Goal: Task Accomplishment & Management: Complete application form

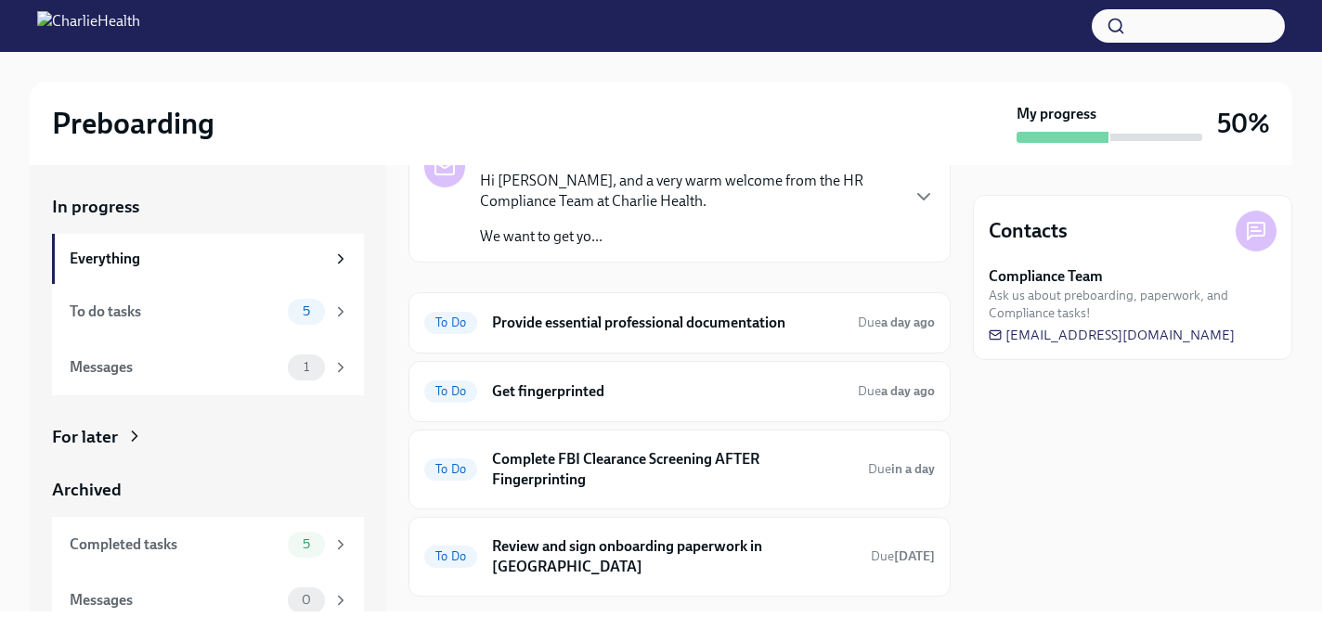
scroll to position [111, 0]
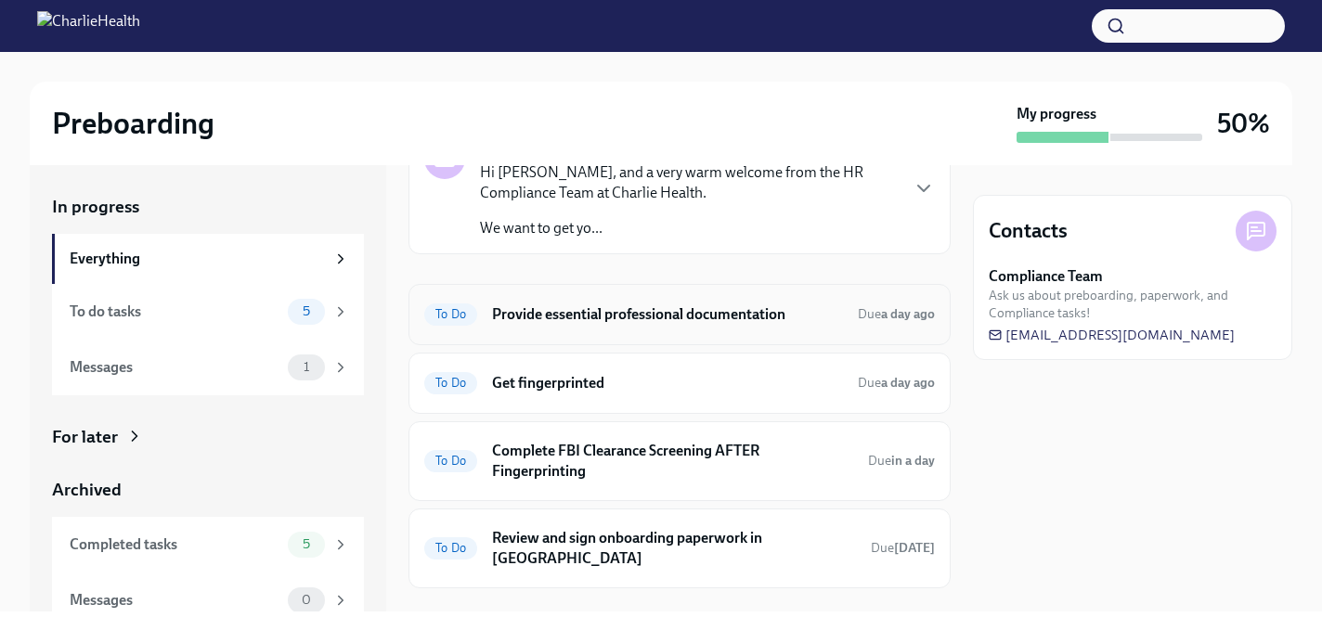
click at [618, 313] on h6 "Provide essential professional documentation" at bounding box center [667, 315] width 351 height 20
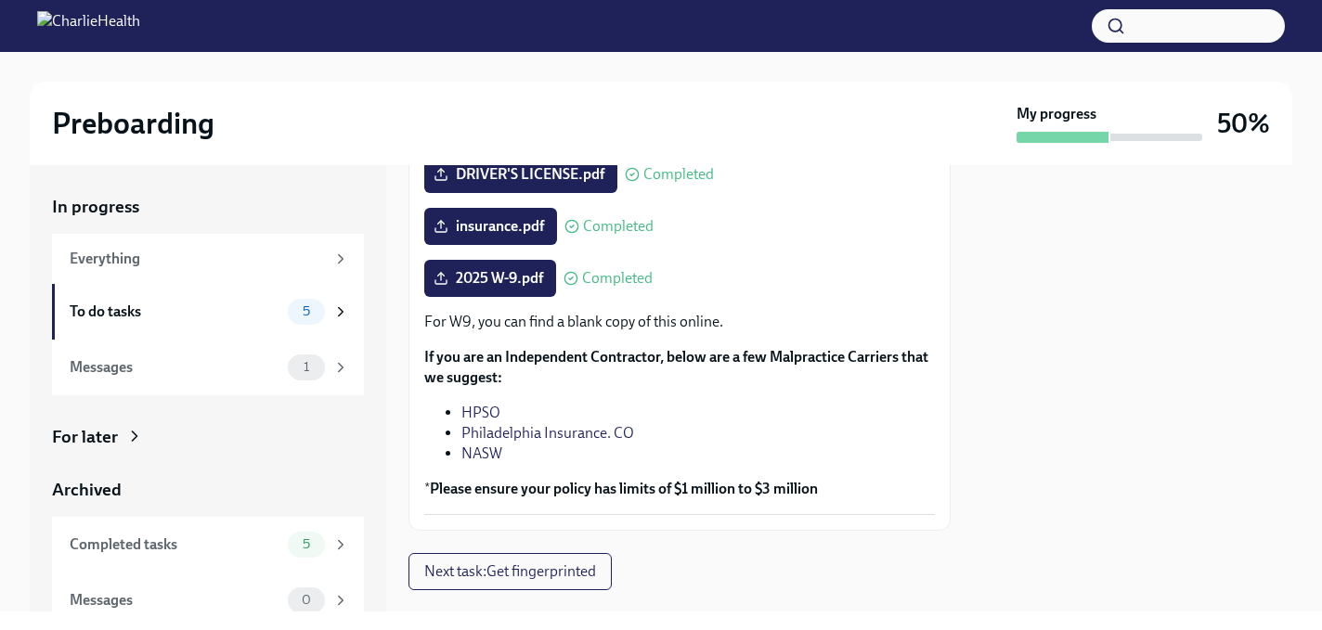
scroll to position [520, 0]
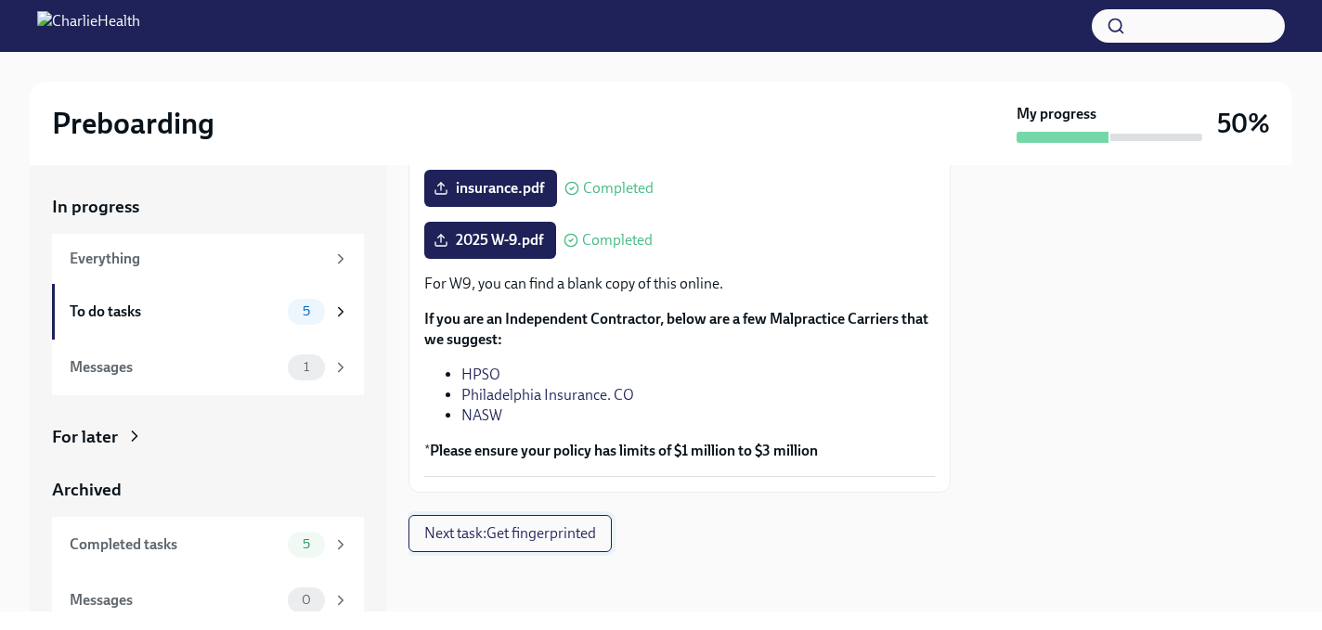
click at [551, 522] on button "Next task : Get fingerprinted" at bounding box center [510, 533] width 203 height 37
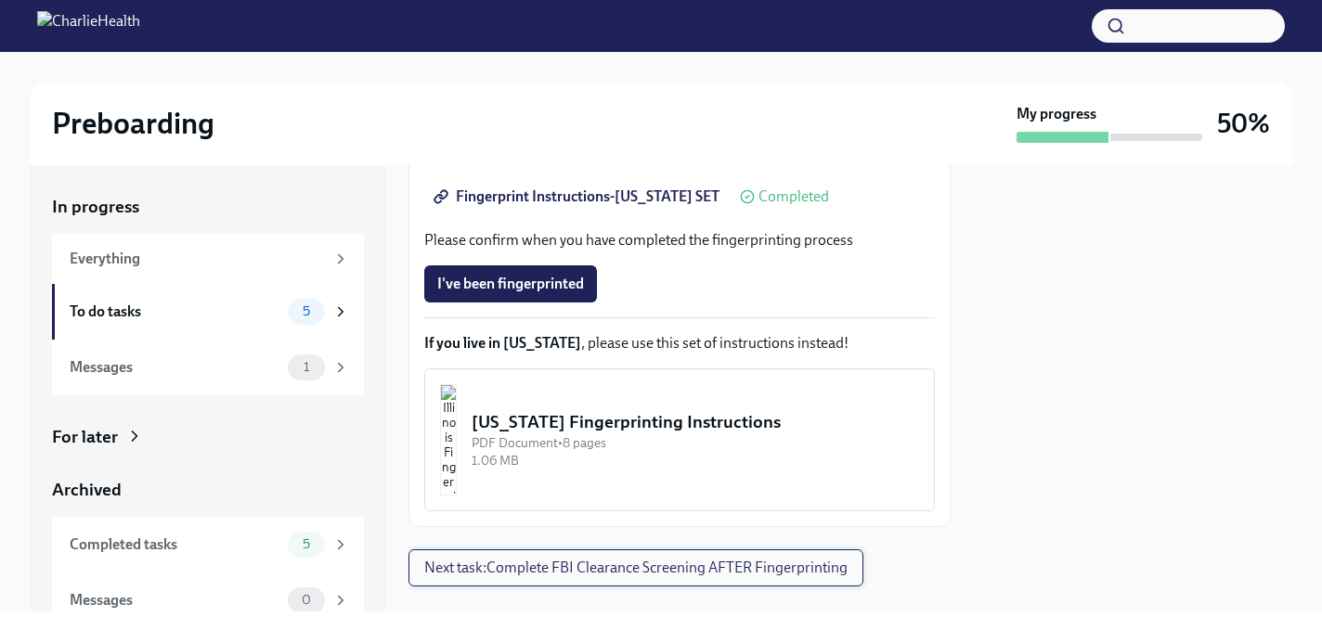
scroll to position [514, 0]
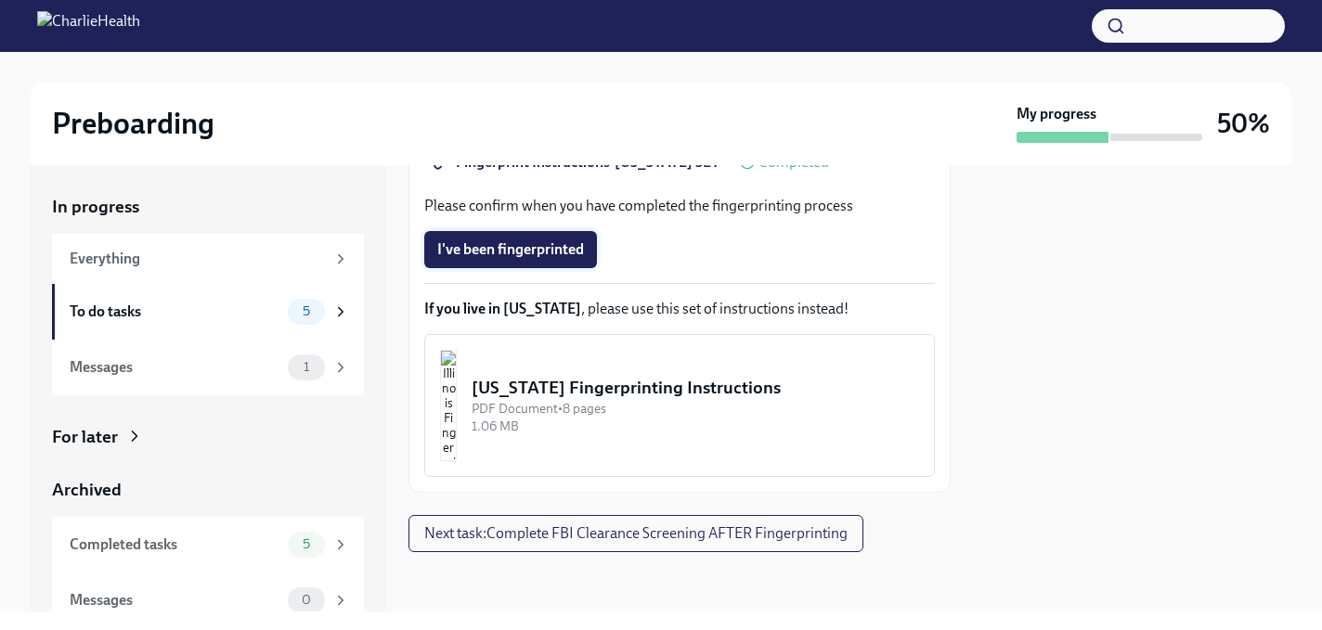
click at [552, 247] on span "I've been fingerprinted" at bounding box center [510, 249] width 147 height 19
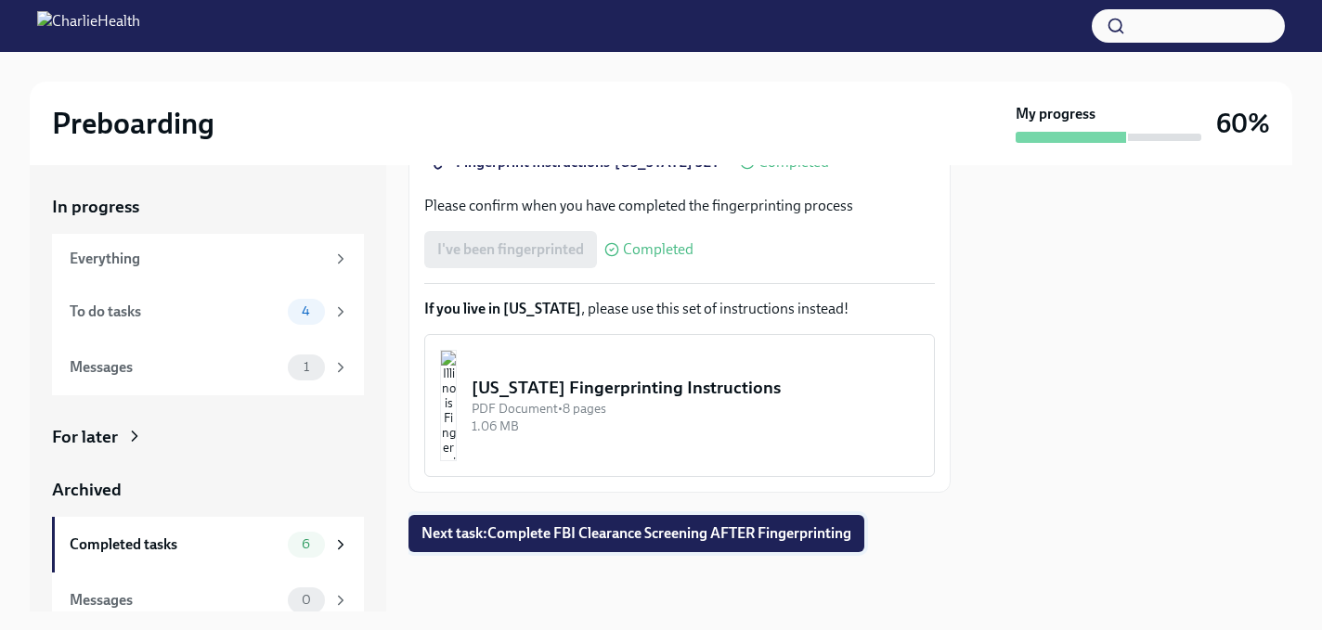
click at [519, 533] on span "Next task : Complete FBI Clearance Screening AFTER Fingerprinting" at bounding box center [637, 534] width 430 height 19
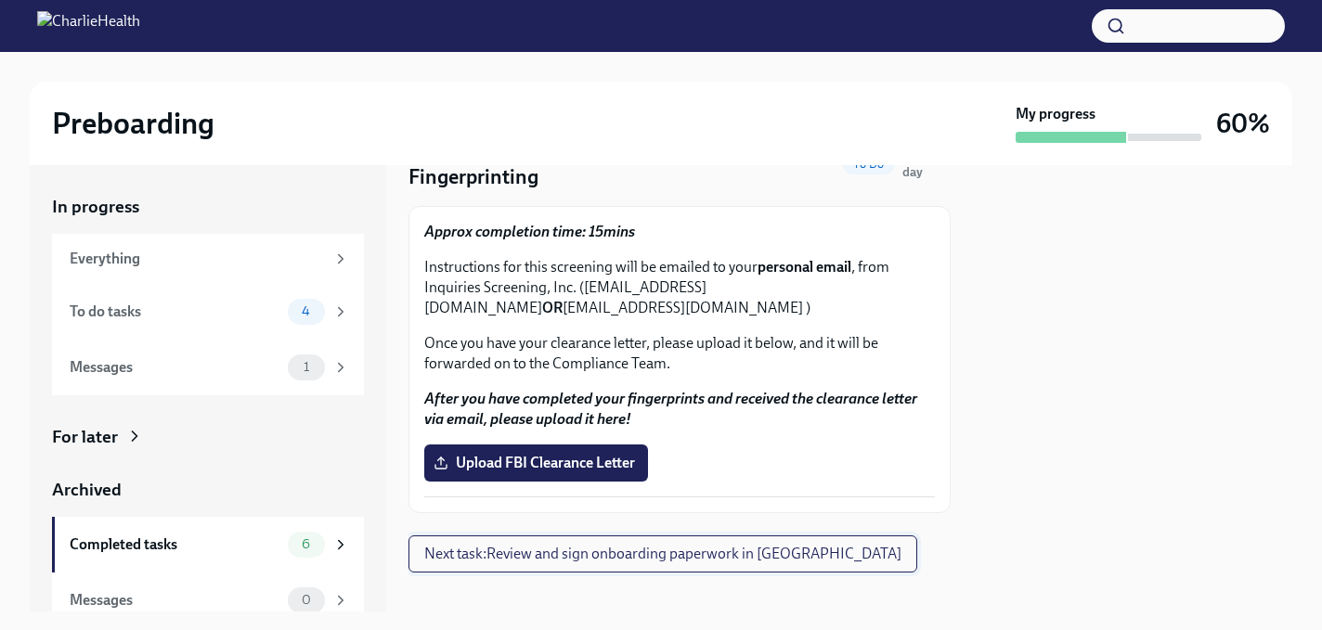
scroll to position [117, 0]
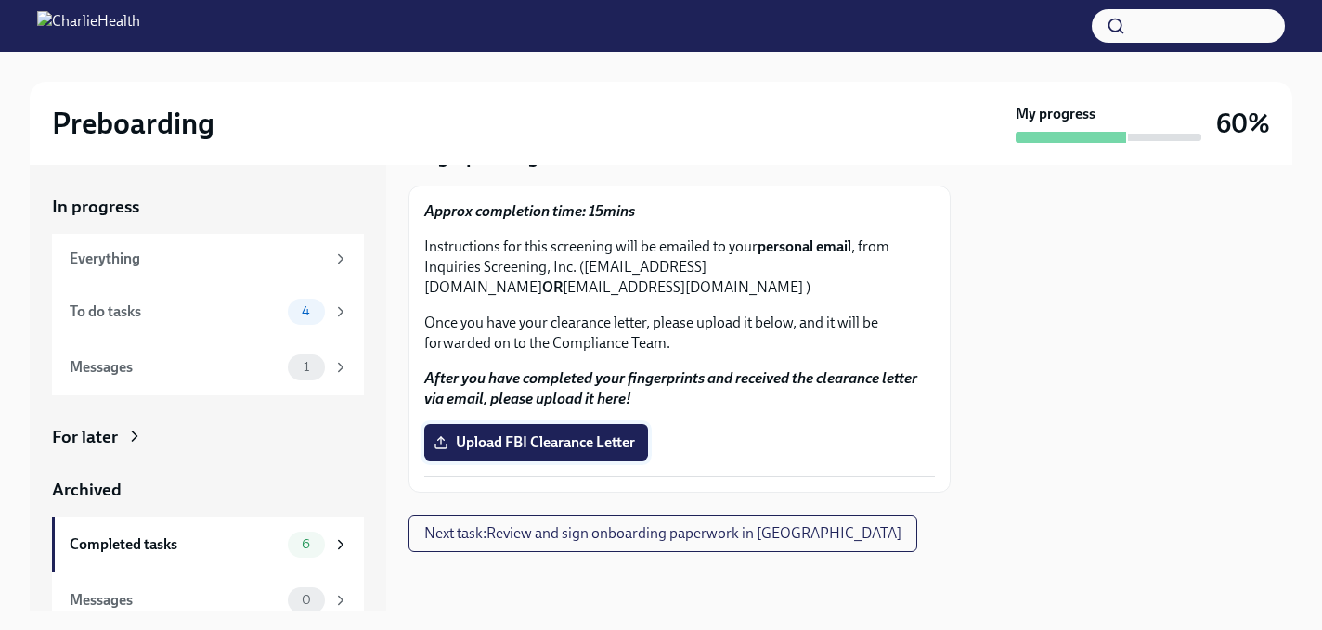
click at [620, 444] on span "Upload FBI Clearance Letter" at bounding box center [536, 443] width 198 height 19
click at [0, 0] on input "Upload FBI Clearance Letter" at bounding box center [0, 0] width 0 height 0
click at [486, 442] on span "Upload FBI Clearance Letter" at bounding box center [536, 443] width 198 height 19
click at [0, 0] on input "Upload FBI Clearance Letter" at bounding box center [0, 0] width 0 height 0
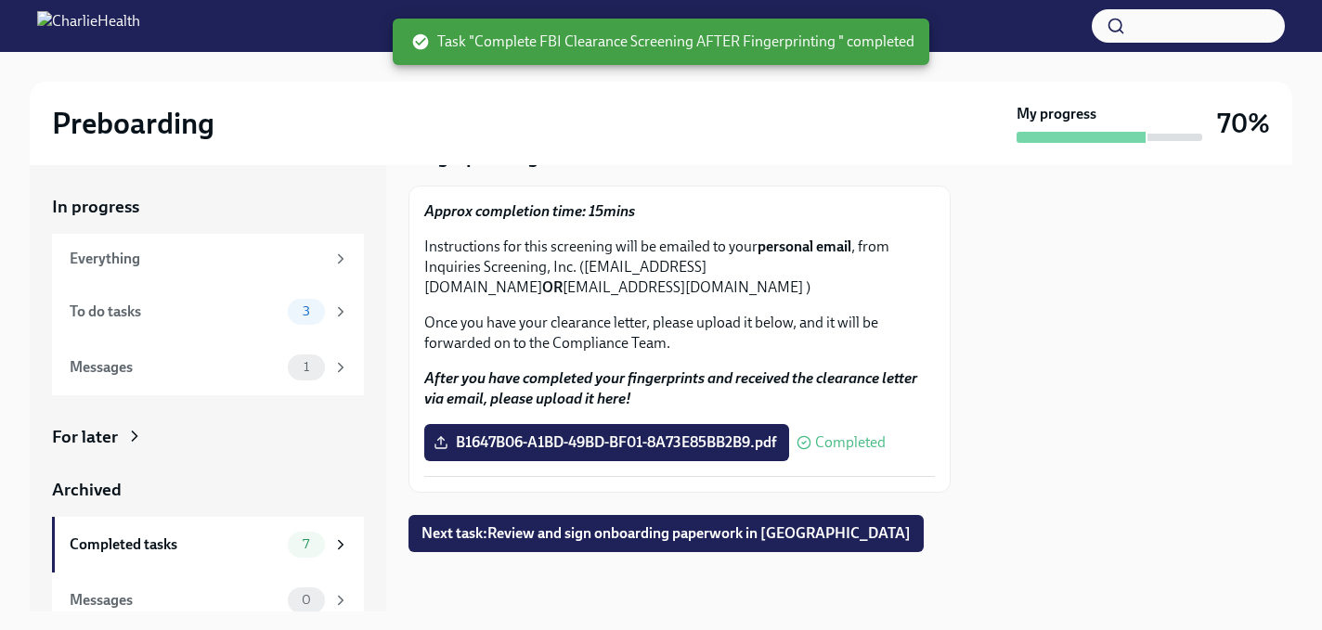
click at [763, 203] on p "Approx completion time: 15mins" at bounding box center [679, 211] width 511 height 20
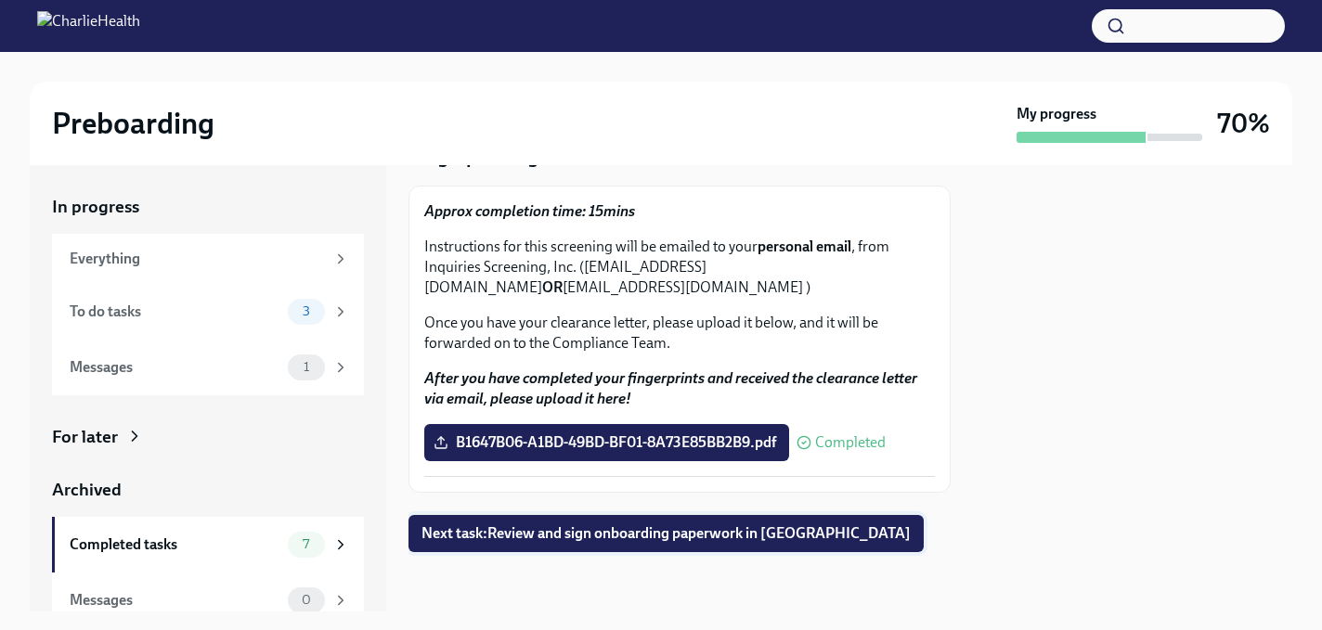
click at [745, 541] on span "Next task : Review and sign onboarding paperwork in [GEOGRAPHIC_DATA]" at bounding box center [666, 534] width 489 height 19
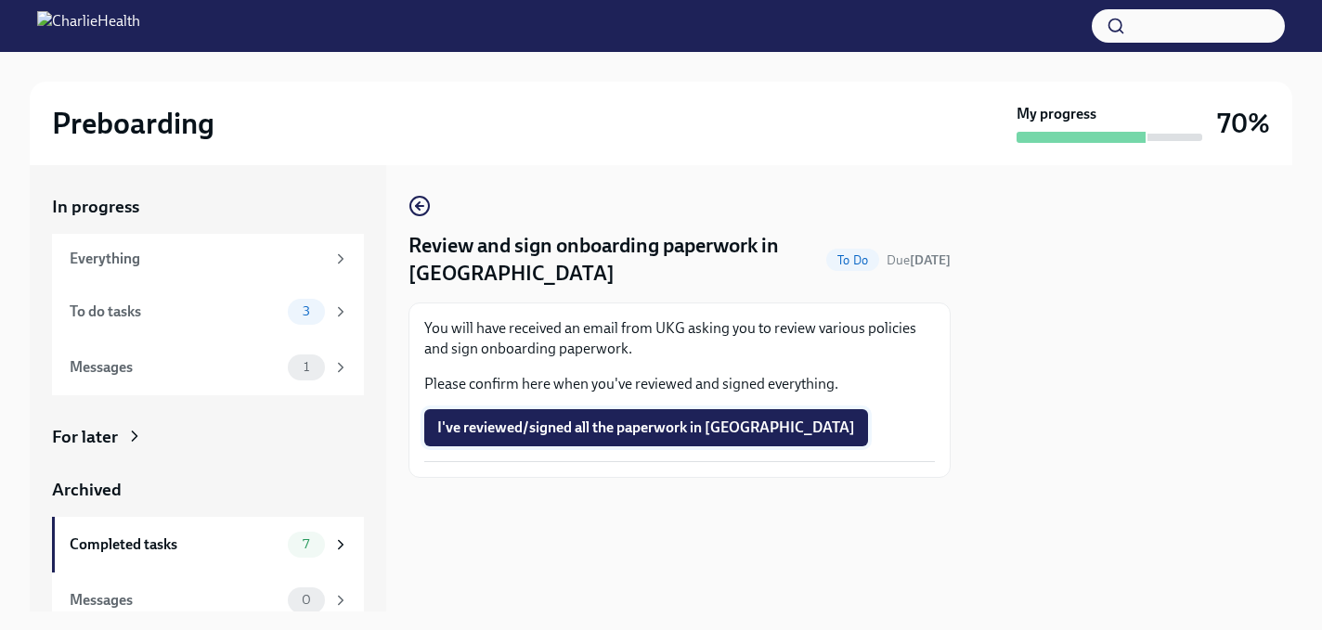
click at [687, 436] on span "I've reviewed/signed all the paperwork in [GEOGRAPHIC_DATA]" at bounding box center [646, 428] width 418 height 19
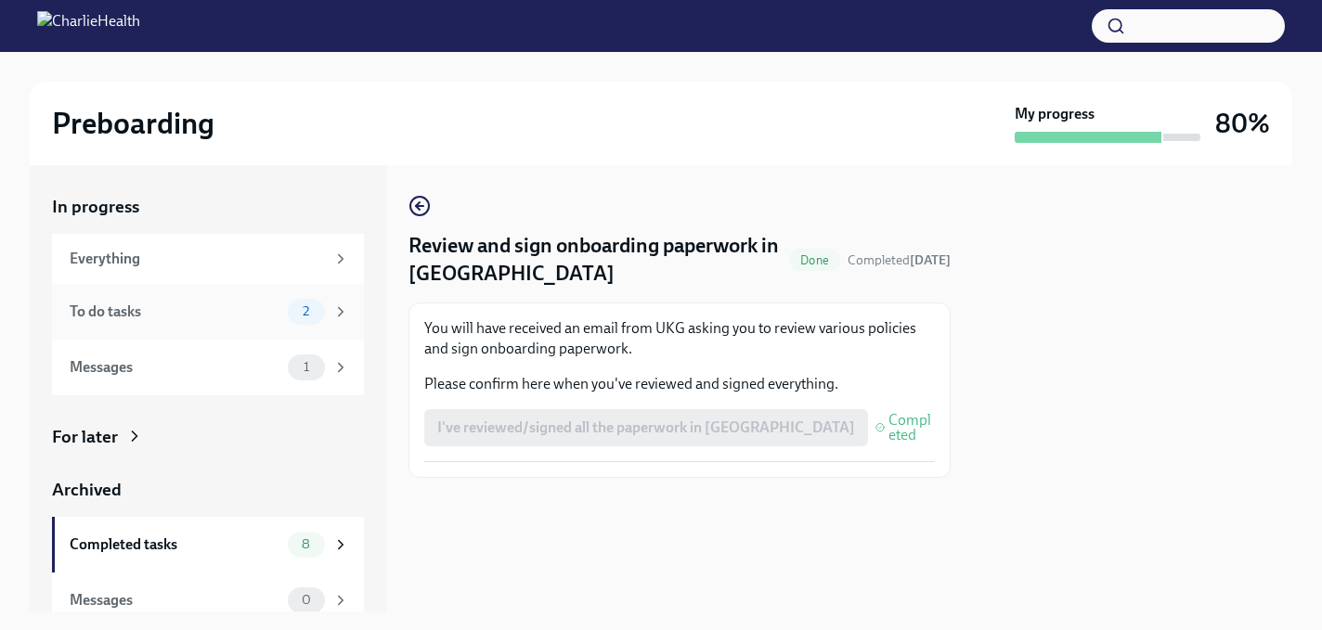
click at [247, 315] on div "To do tasks" at bounding box center [175, 312] width 211 height 20
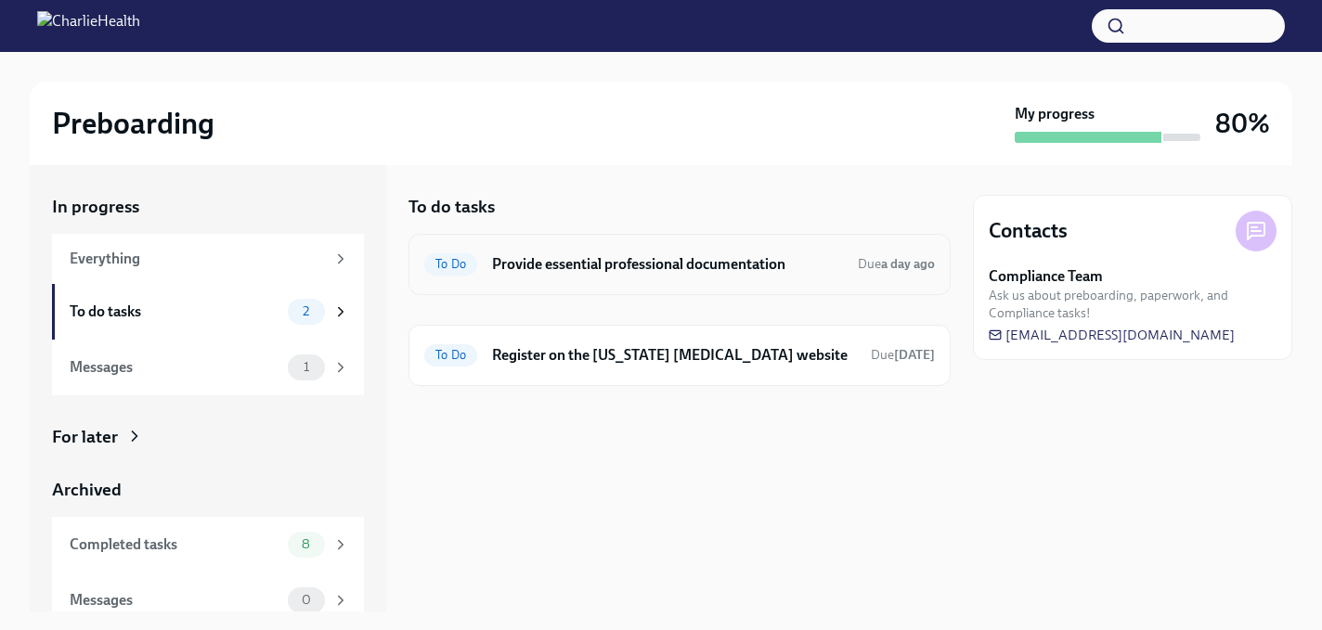
click at [496, 274] on h6 "Provide essential professional documentation" at bounding box center [667, 264] width 351 height 20
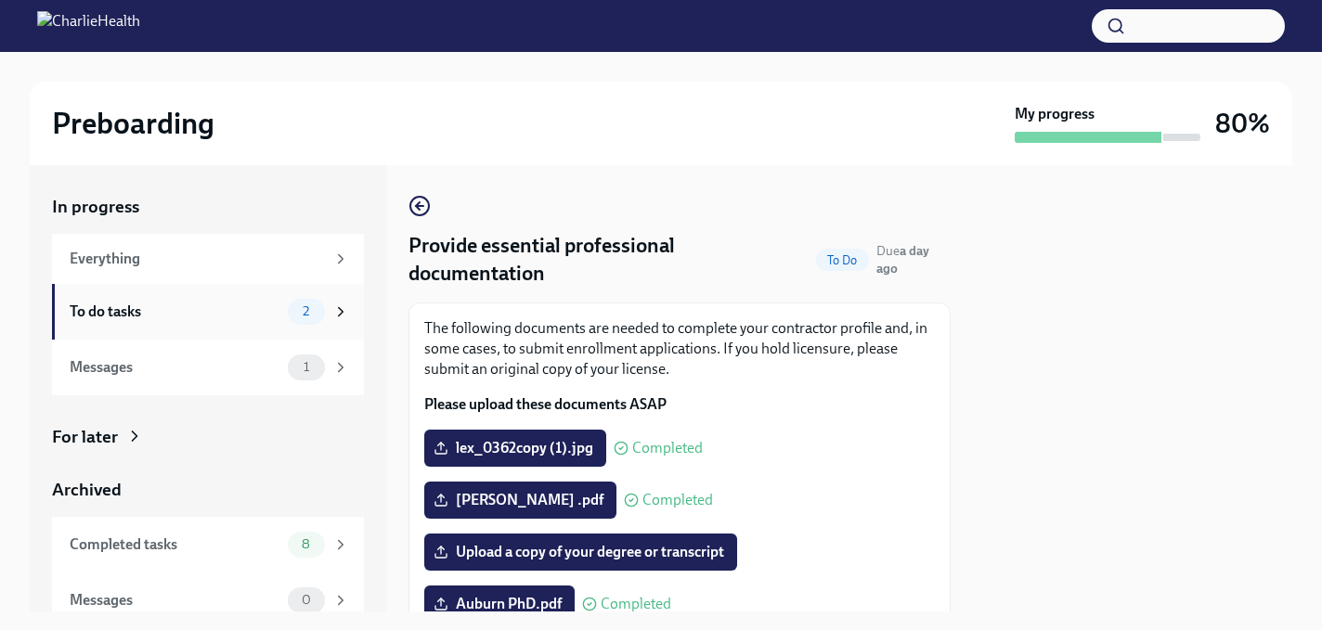
click at [244, 318] on div "To do tasks" at bounding box center [175, 312] width 211 height 20
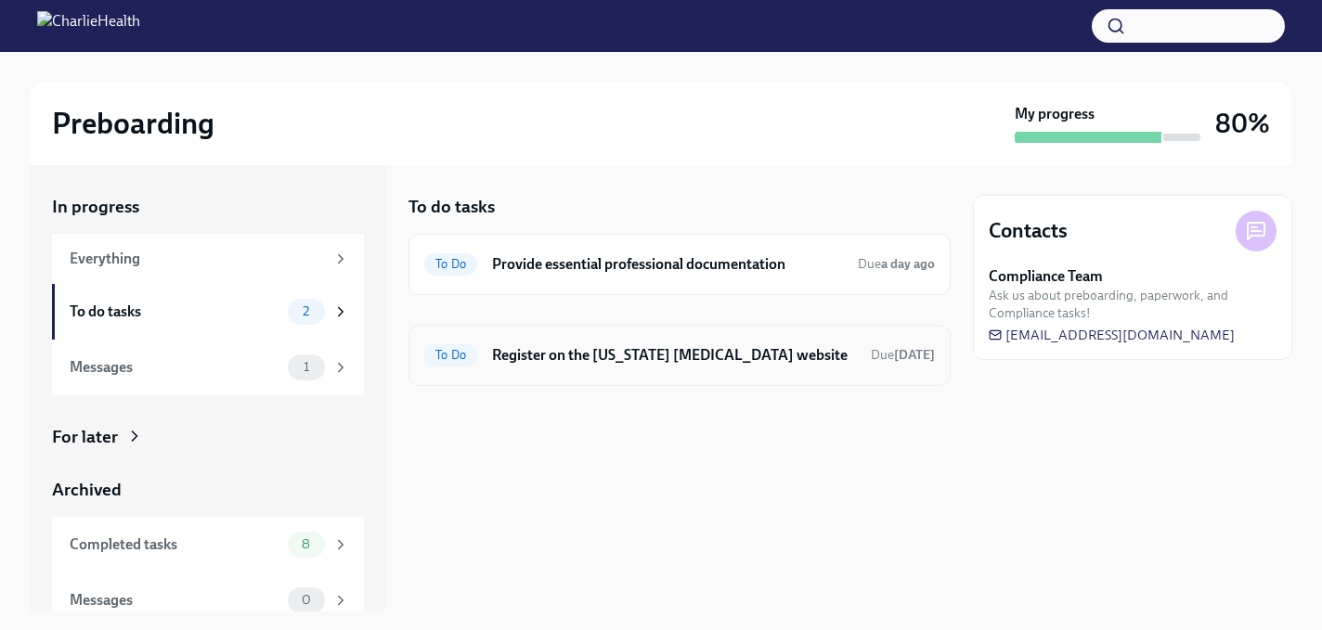
click at [565, 357] on h6 "Register on the [US_STATE] [MEDICAL_DATA] website" at bounding box center [674, 355] width 364 height 20
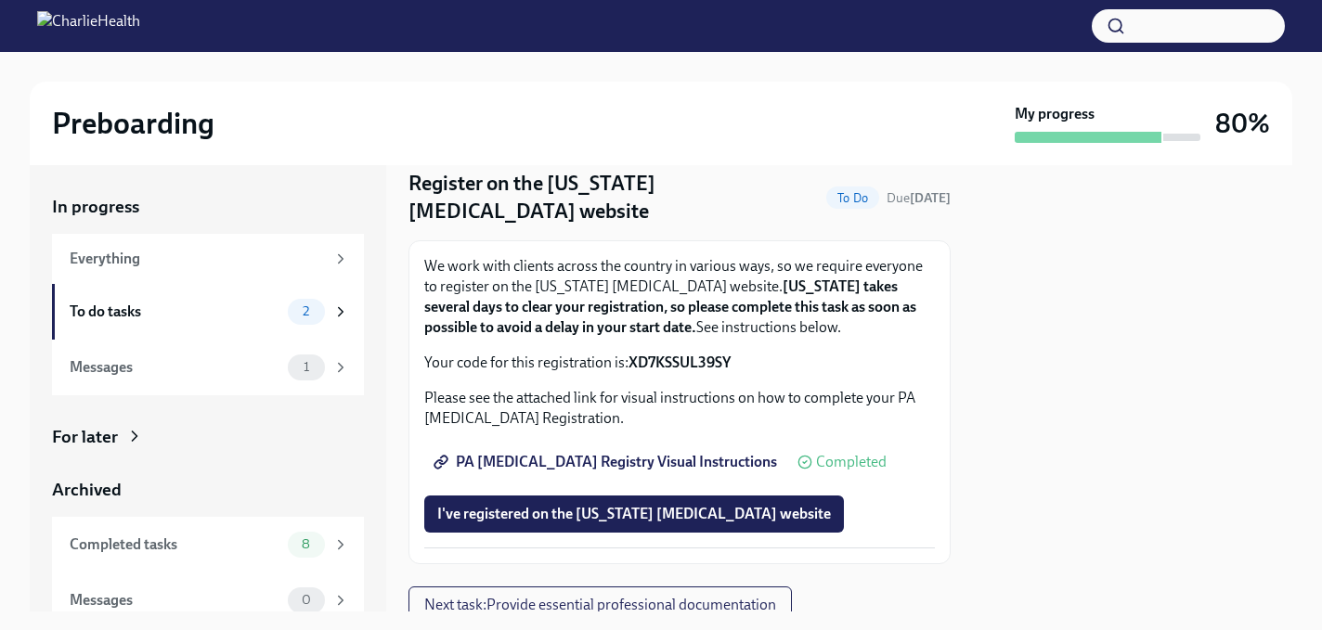
scroll to position [57, 0]
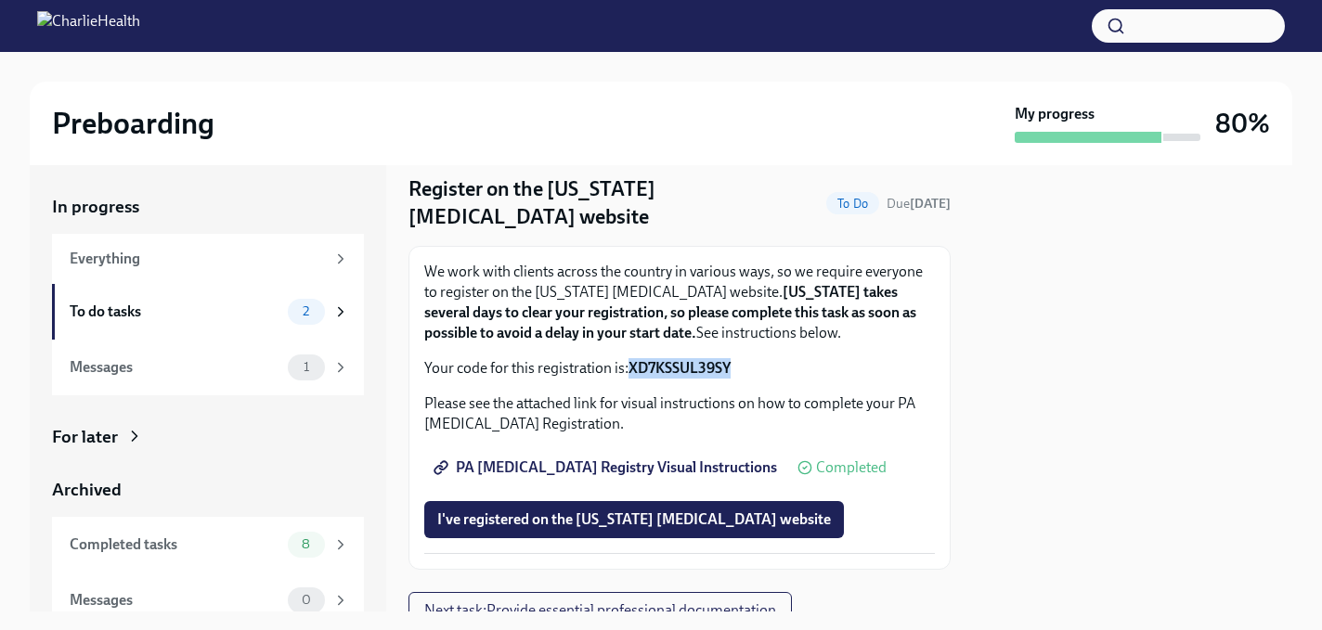
drag, startPoint x: 751, startPoint y: 368, endPoint x: 628, endPoint y: 370, distance: 123.5
click at [628, 370] on p "Your code for this registration is: XD7KSSUL39SY" at bounding box center [679, 368] width 511 height 20
copy p "XD7KSSUL39SY"
click at [585, 473] on span "PA [MEDICAL_DATA] Registry Visual Instructions" at bounding box center [607, 468] width 340 height 19
